Goal: Task Accomplishment & Management: Manage account settings

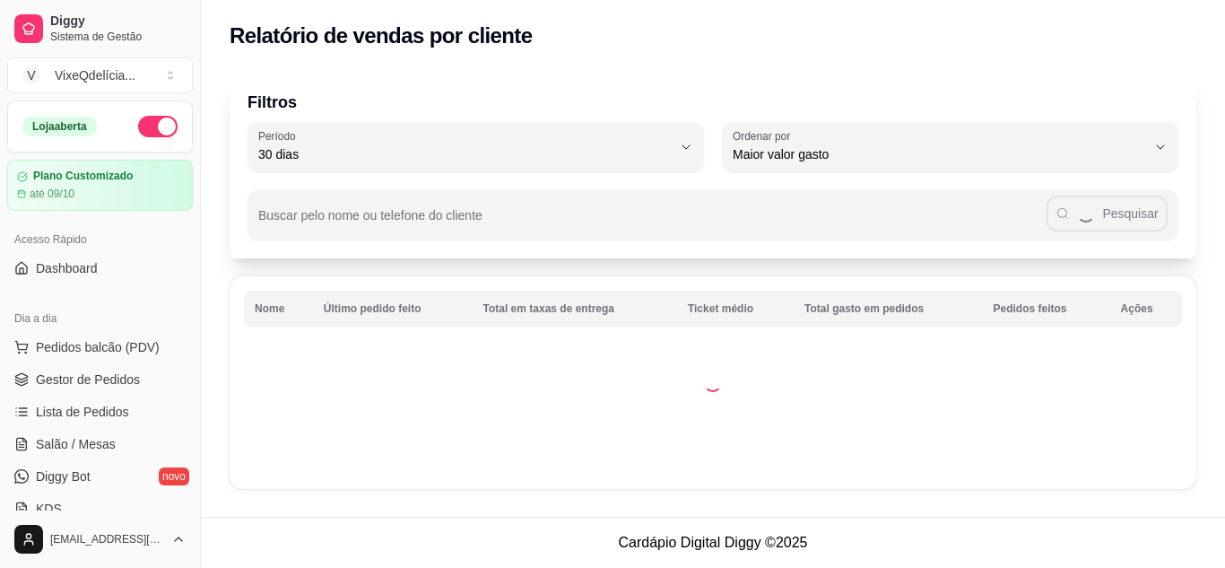
select select "30"
select select "HIGHEST_TOTAL_SPENT_WITH_ORDERS"
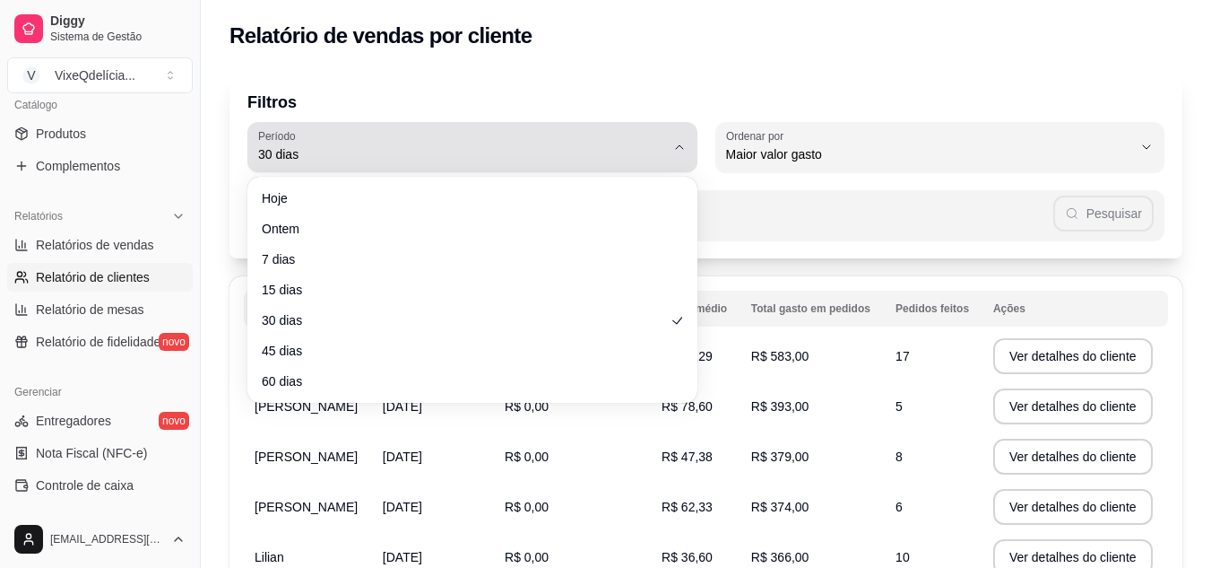
click at [685, 139] on button "Período 30 dias" at bounding box center [472, 147] width 450 height 50
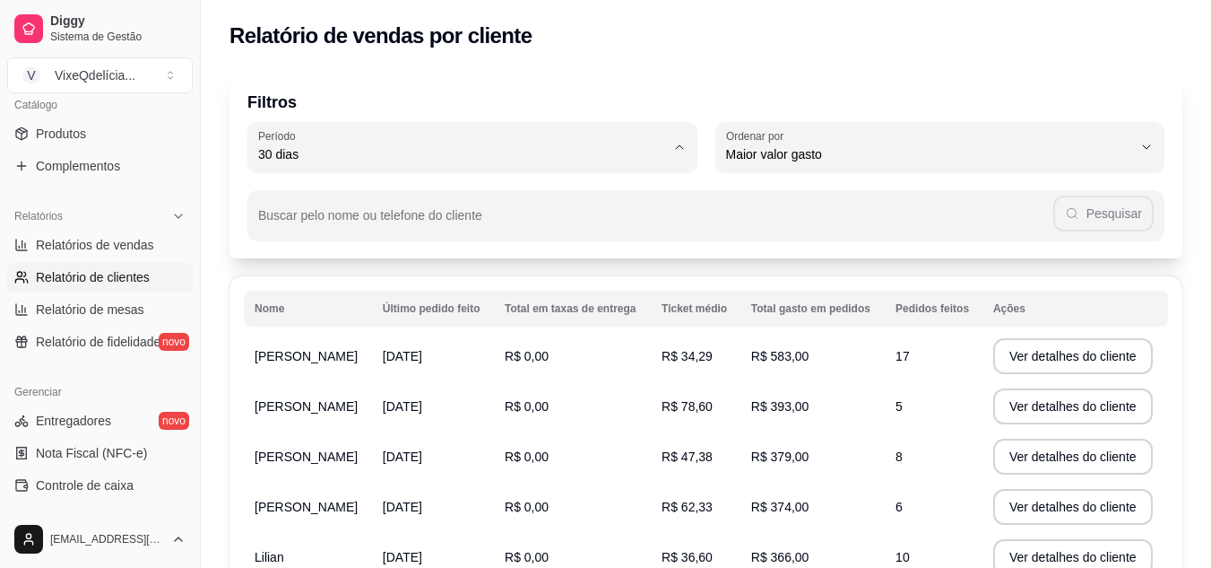
click at [457, 377] on span "60 dias" at bounding box center [463, 372] width 387 height 17
type input "60"
select select "60"
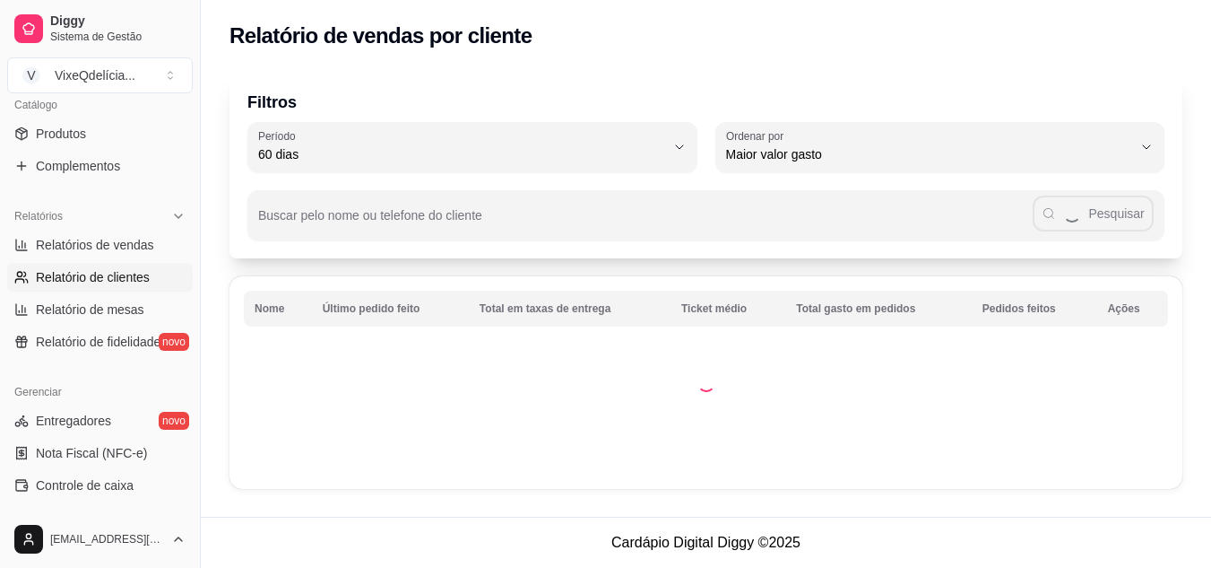
scroll to position [17, 0]
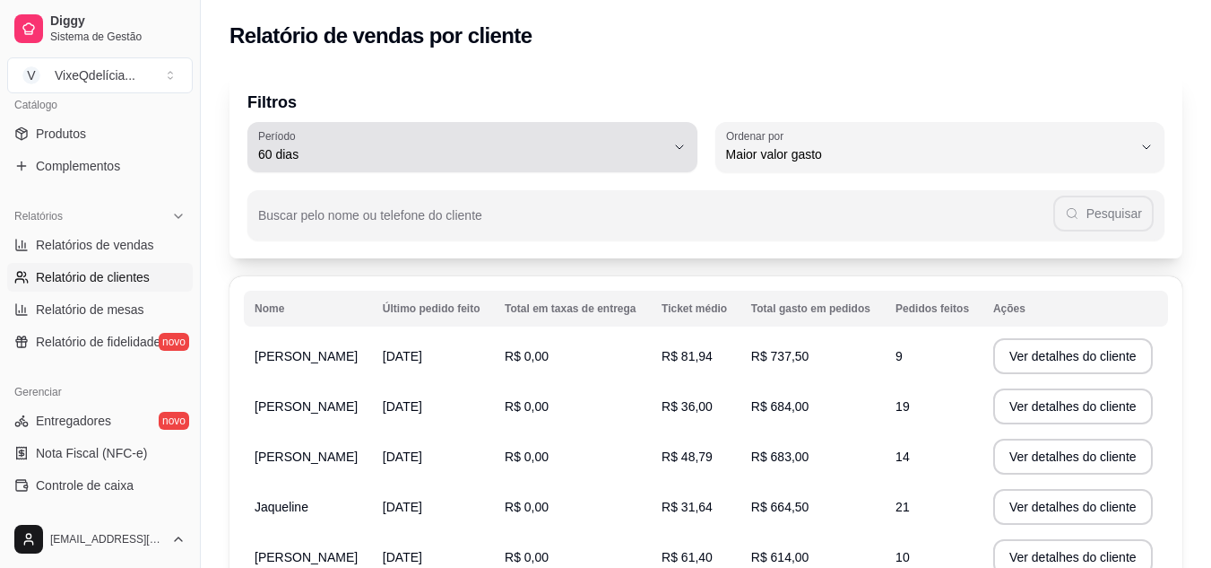
click at [687, 143] on button "Período 60 dias" at bounding box center [472, 147] width 450 height 50
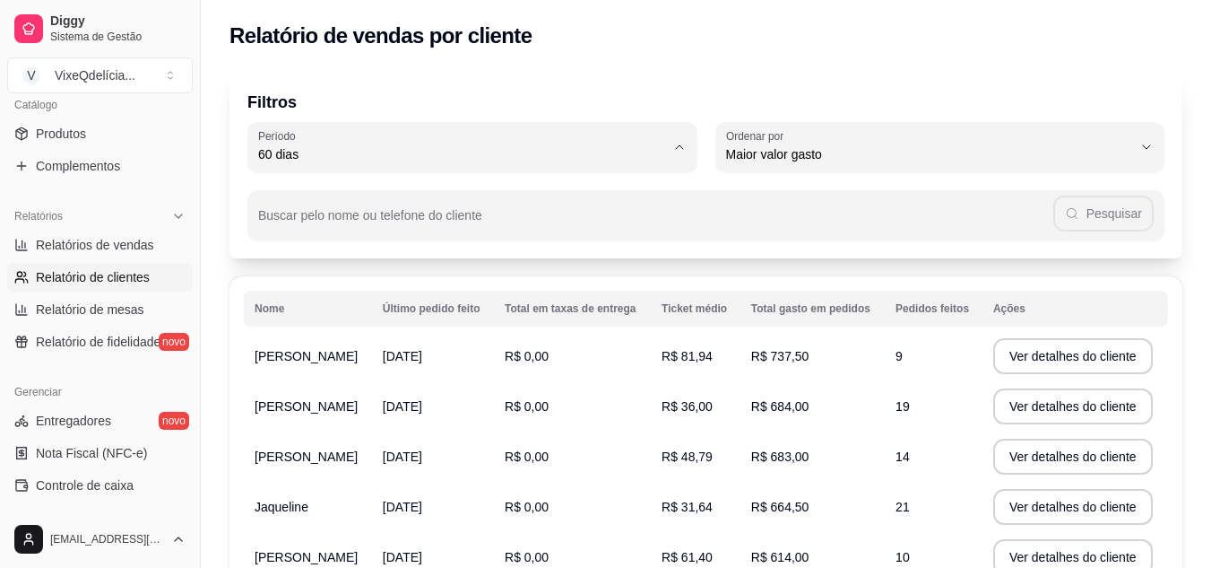
click at [537, 349] on span "45 dias" at bounding box center [463, 343] width 387 height 17
type input "45"
select select "45"
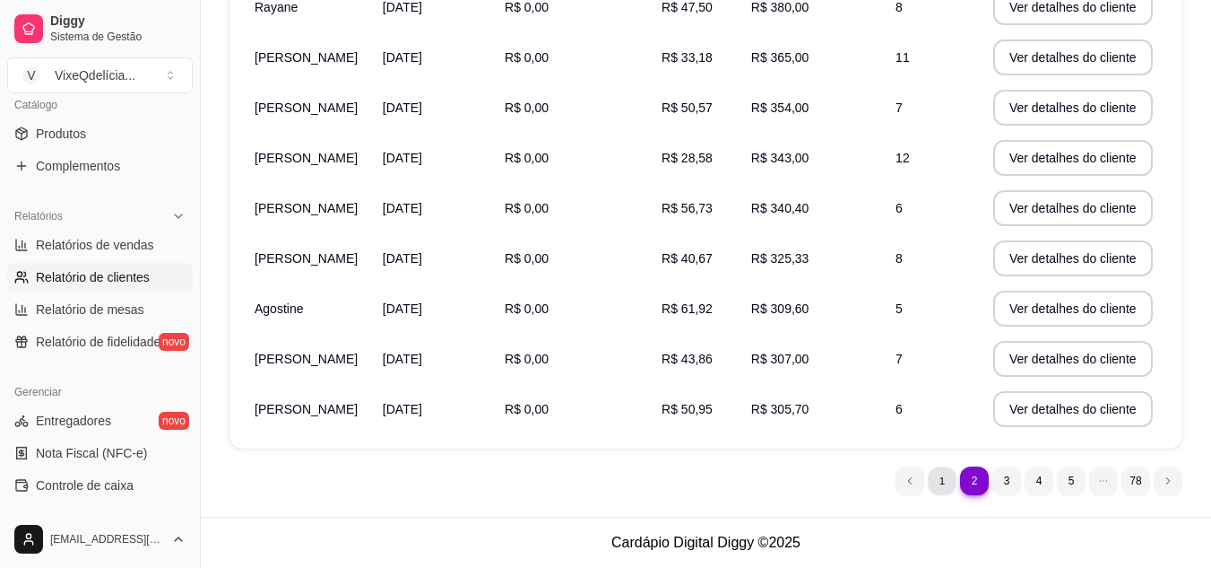
scroll to position [0, 0]
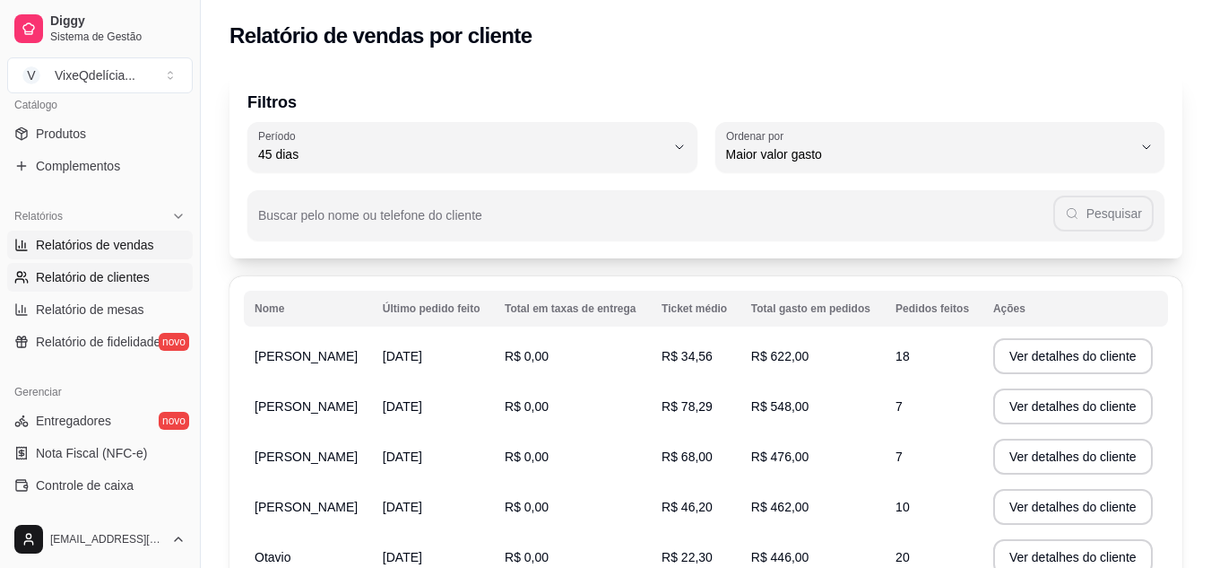
click at [89, 246] on span "Relatórios de vendas" at bounding box center [95, 245] width 118 height 18
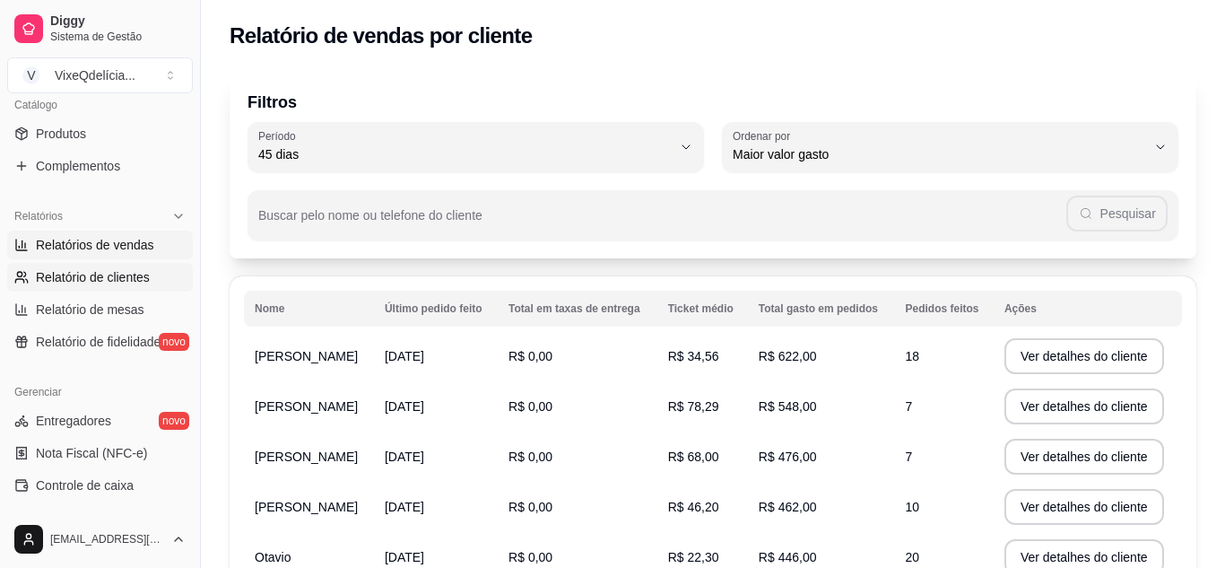
select select "ALL"
select select "0"
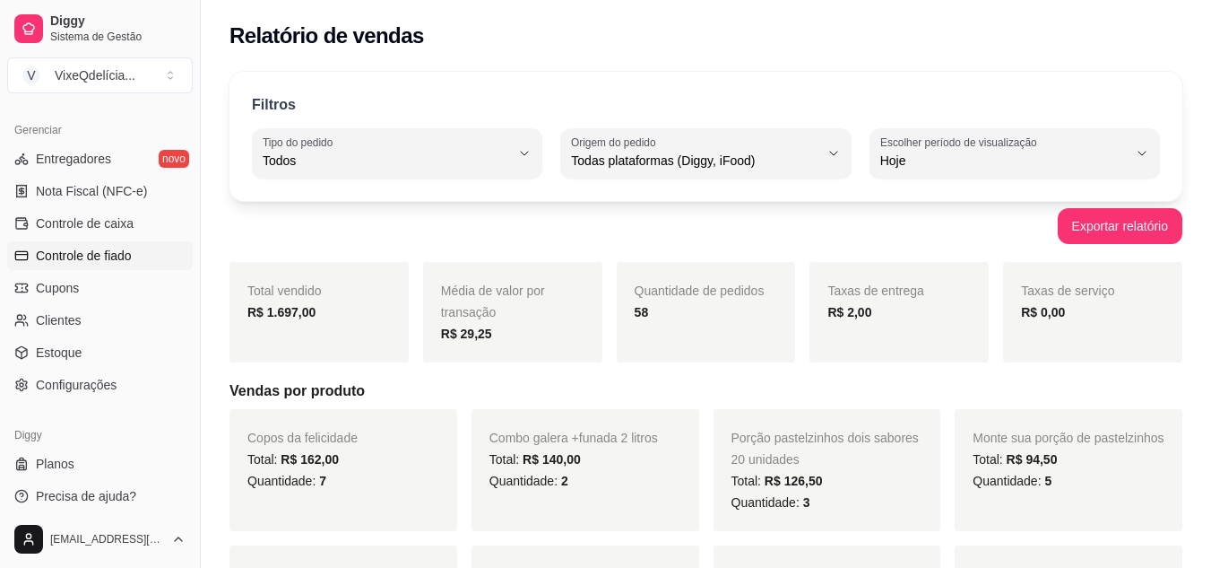
scroll to position [723, 0]
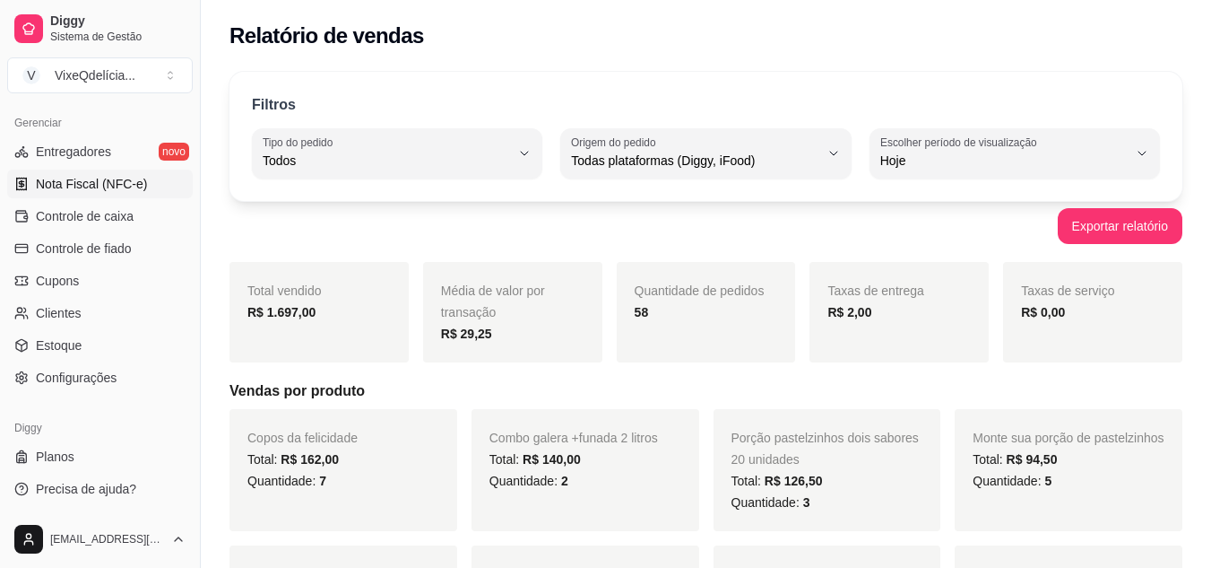
click at [110, 187] on span "Nota Fiscal (NFC-e)" at bounding box center [91, 184] width 111 height 18
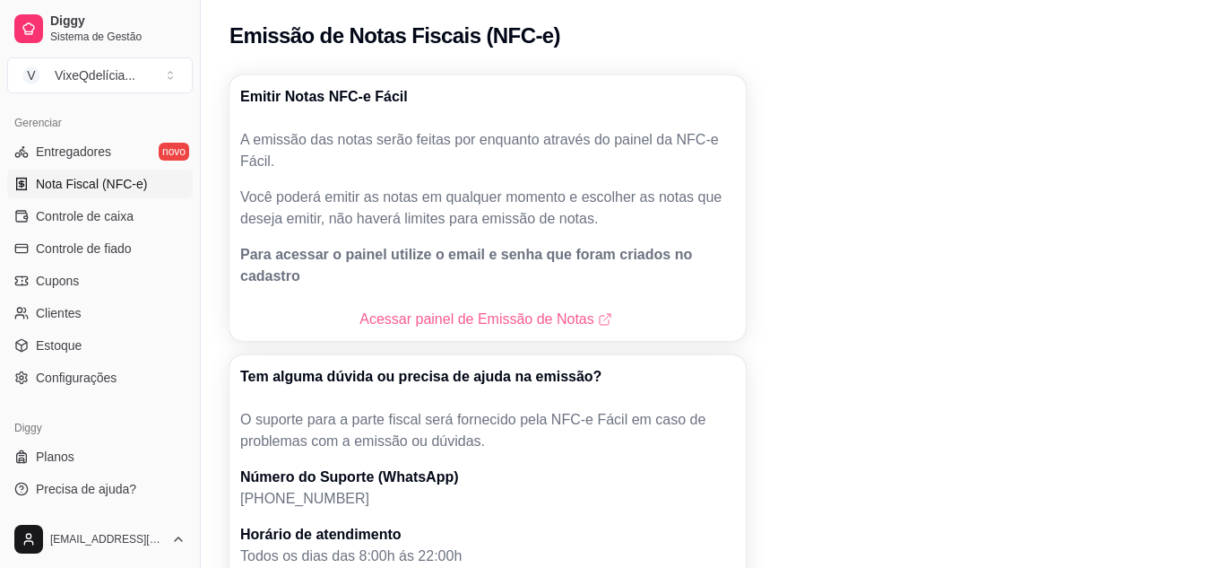
click at [575, 308] on link "Acessar painel de Emissão de Notas" at bounding box center [488, 319] width 256 height 22
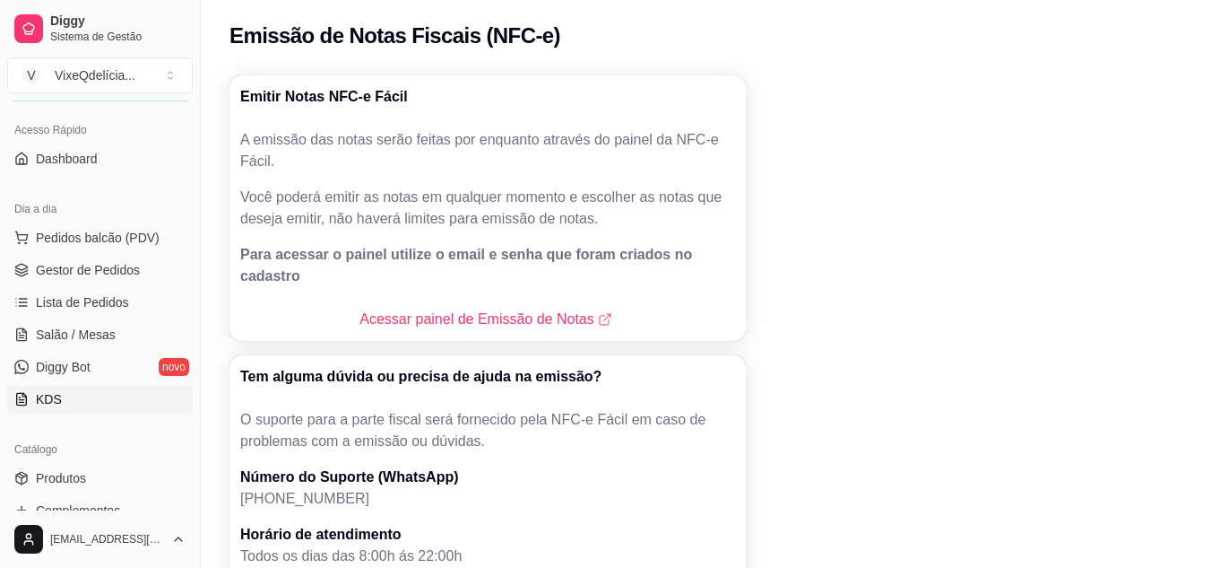
scroll to position [95, 0]
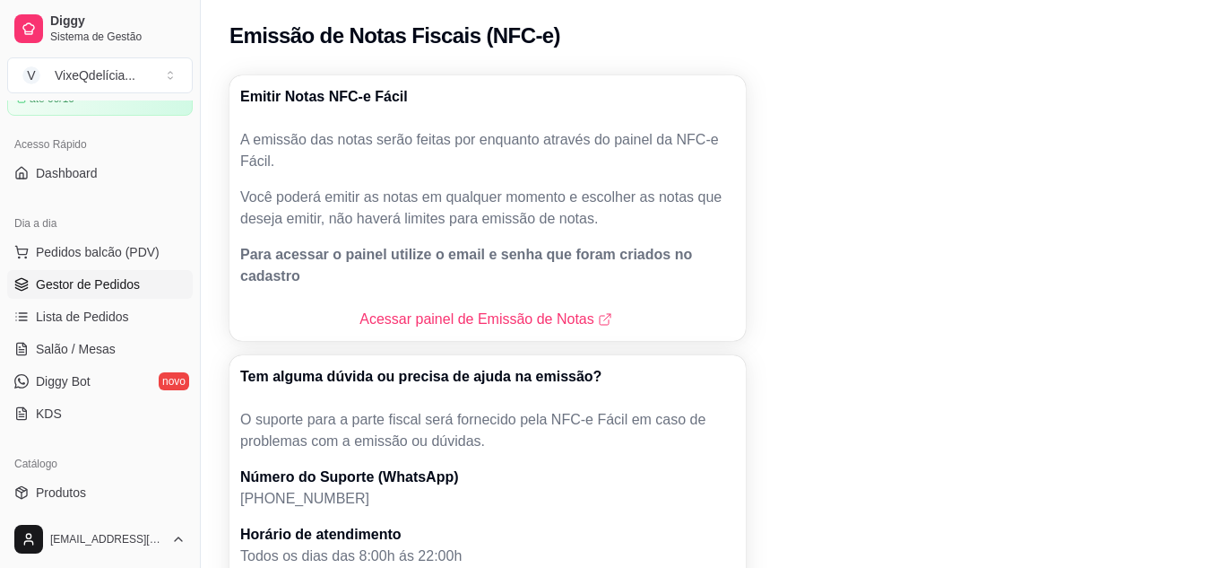
click at [100, 274] on link "Gestor de Pedidos" at bounding box center [100, 284] width 186 height 29
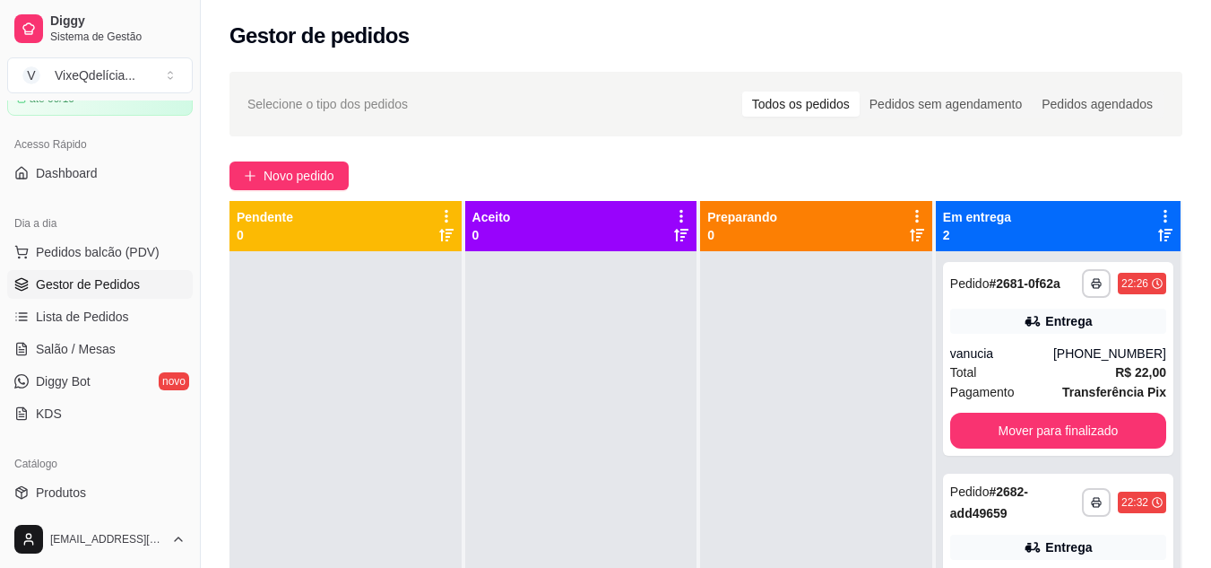
click at [139, 301] on ul "Pedidos balcão (PDV) Gestor de Pedidos Lista de Pedidos Salão / Mesas Diggy Bot…" at bounding box center [100, 333] width 186 height 190
click at [139, 310] on link "Lista de Pedidos" at bounding box center [100, 316] width 186 height 29
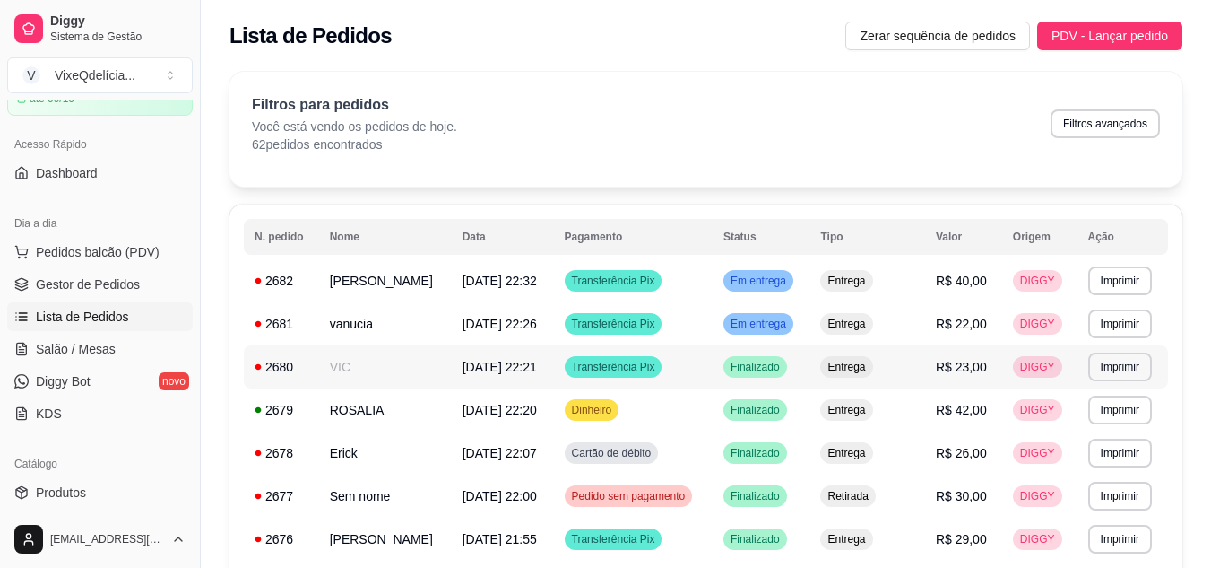
click at [554, 371] on td "[DATE] 22:21" at bounding box center [503, 366] width 102 height 43
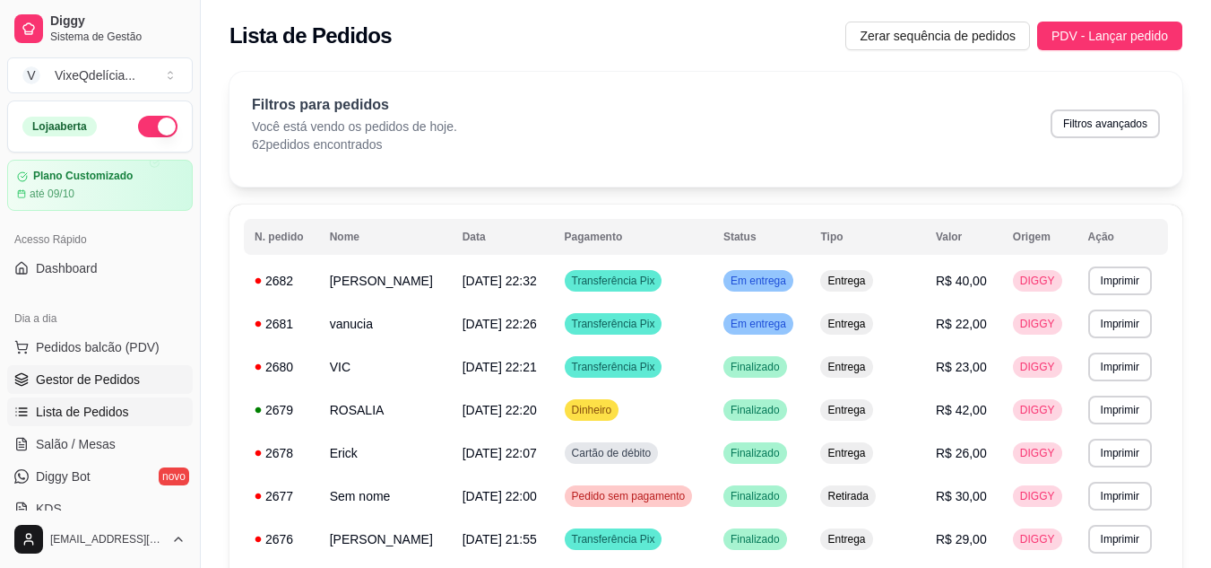
click at [73, 377] on span "Gestor de Pedidos" at bounding box center [88, 379] width 104 height 18
